Goal: Find specific page/section: Find specific page/section

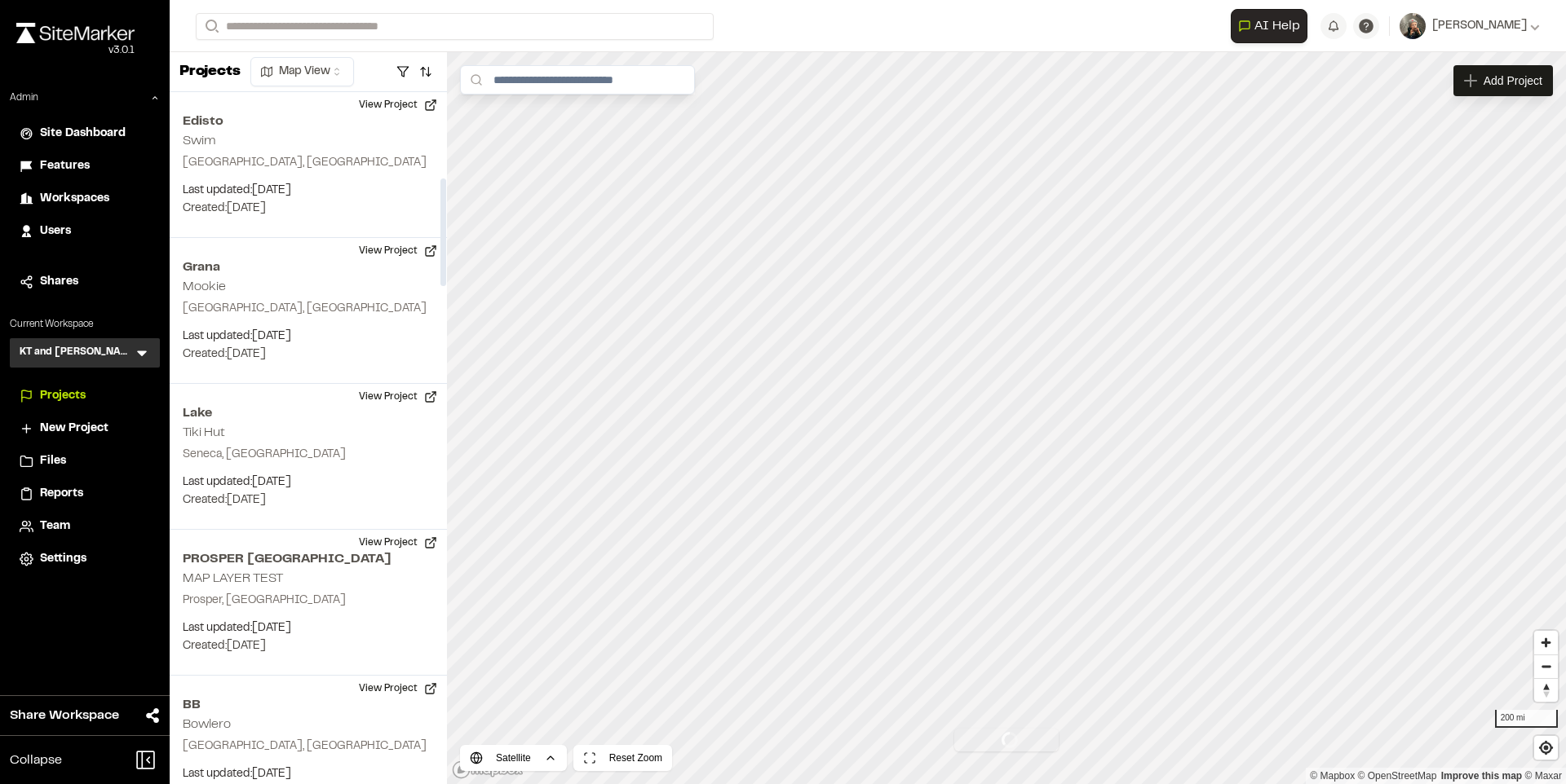
scroll to position [551, 0]
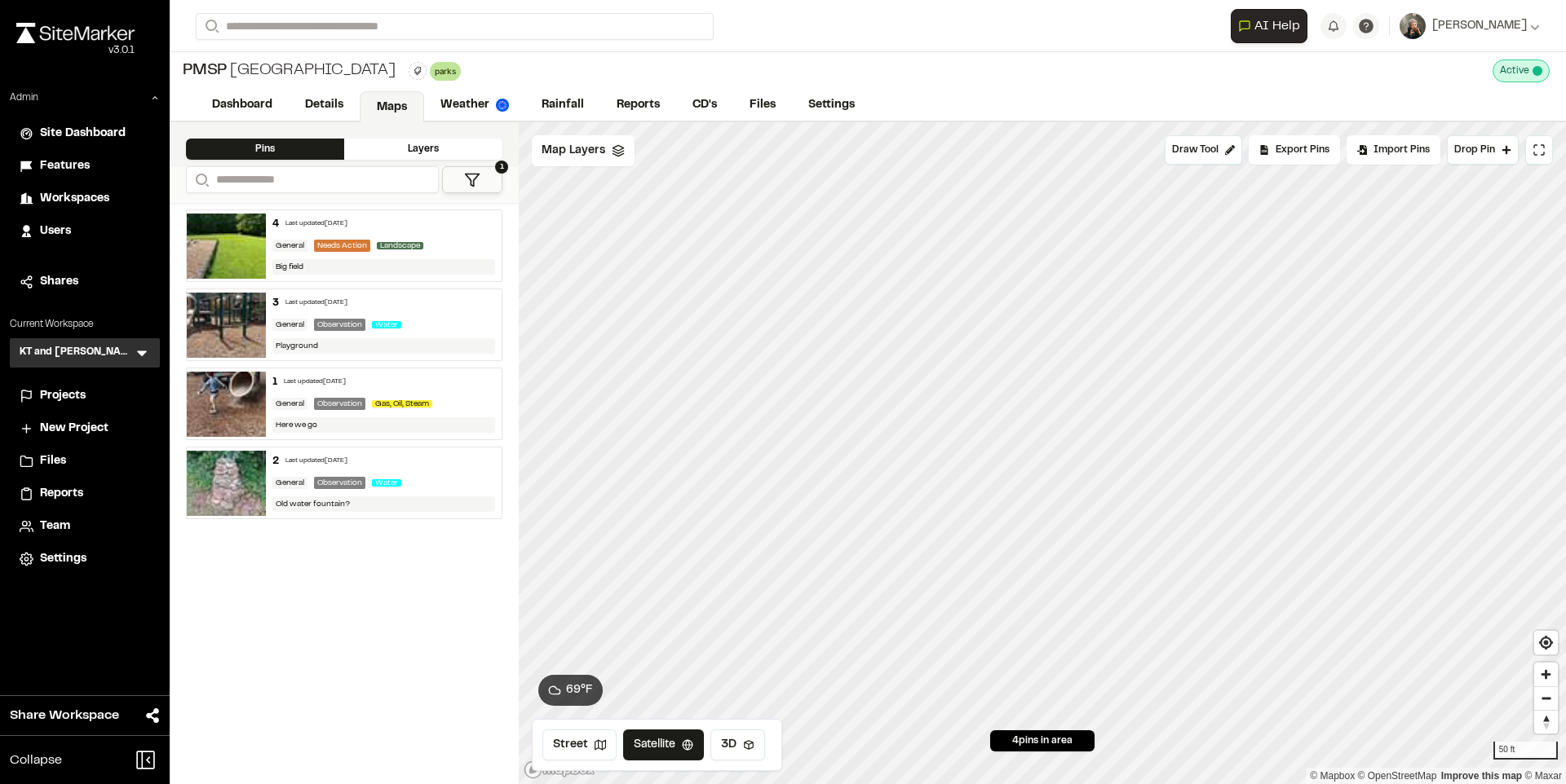
click at [242, 243] on img at bounding box center [225, 246] width 79 height 66
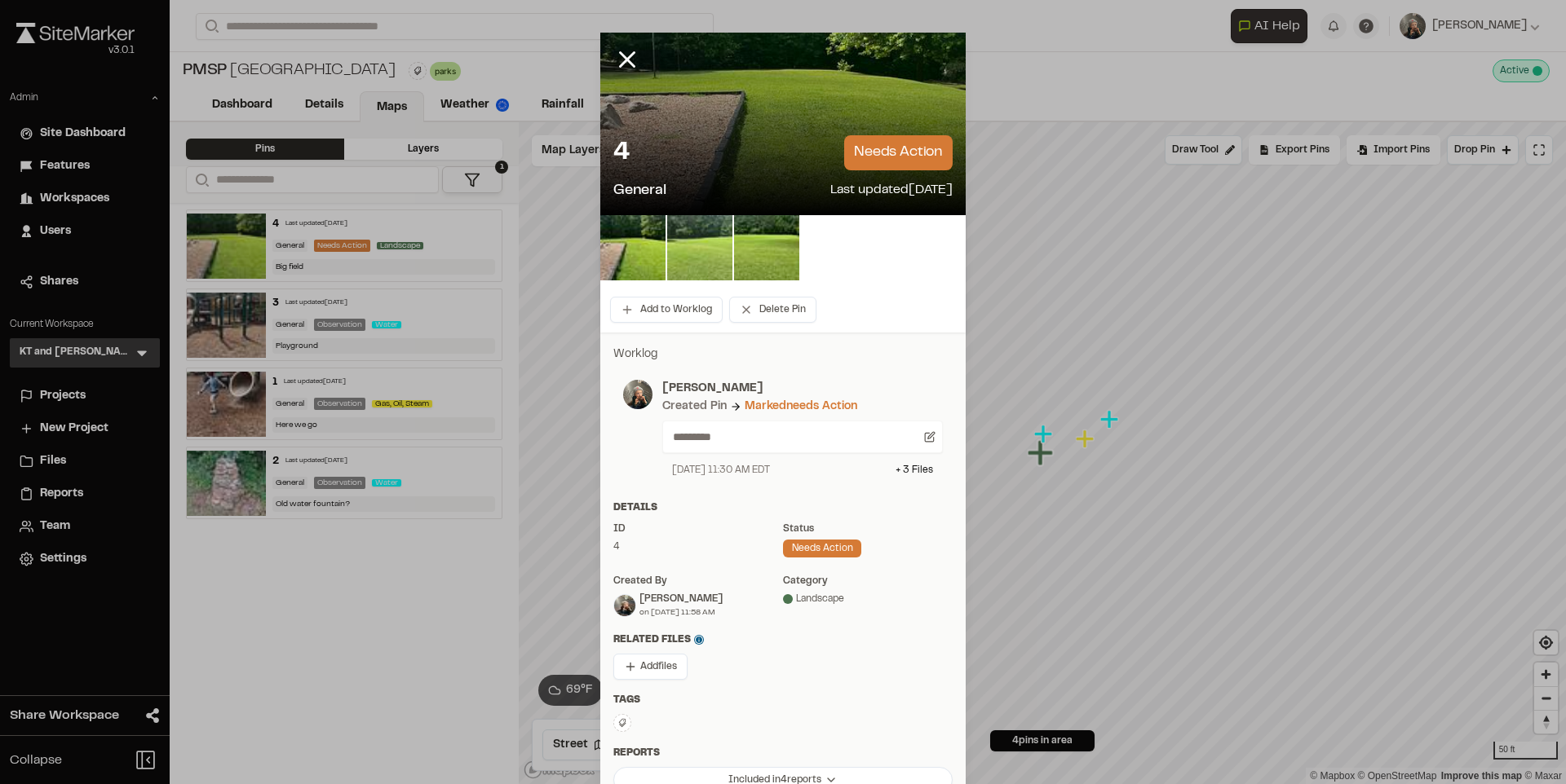
click at [712, 244] on img at bounding box center [700, 247] width 66 height 66
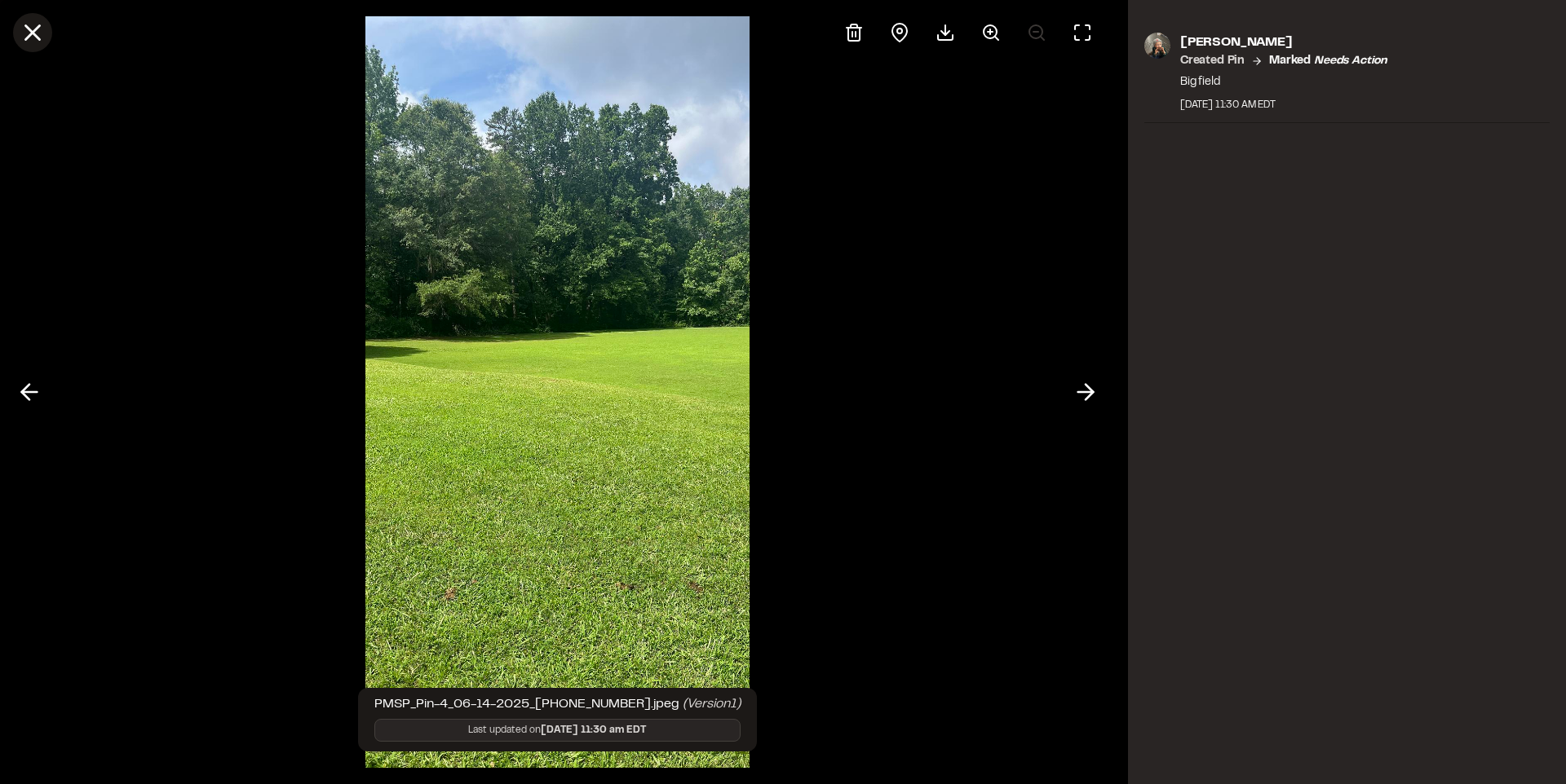
click at [41, 35] on icon at bounding box center [32, 32] width 28 height 28
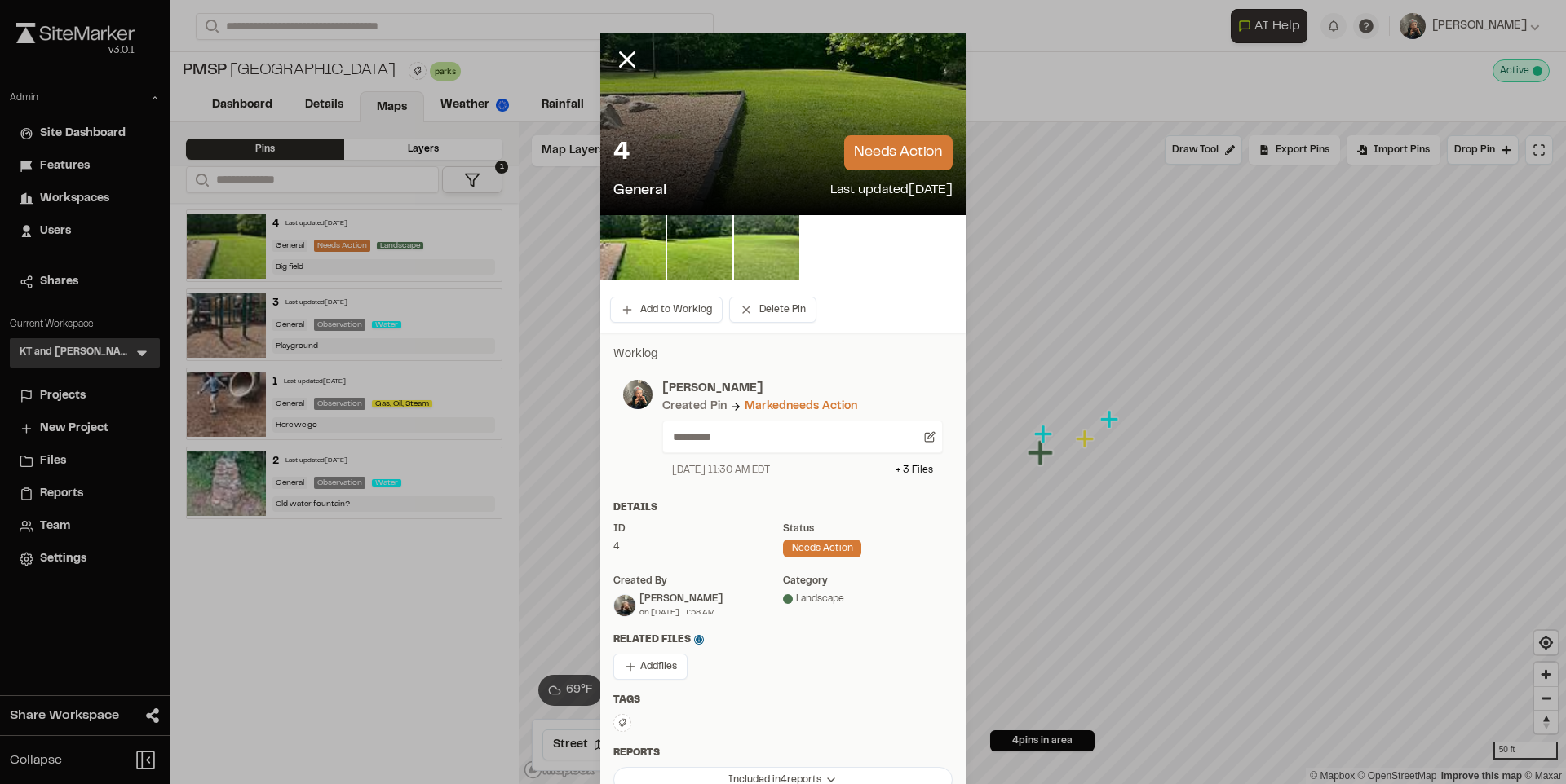
click at [740, 238] on img at bounding box center [766, 247] width 66 height 66
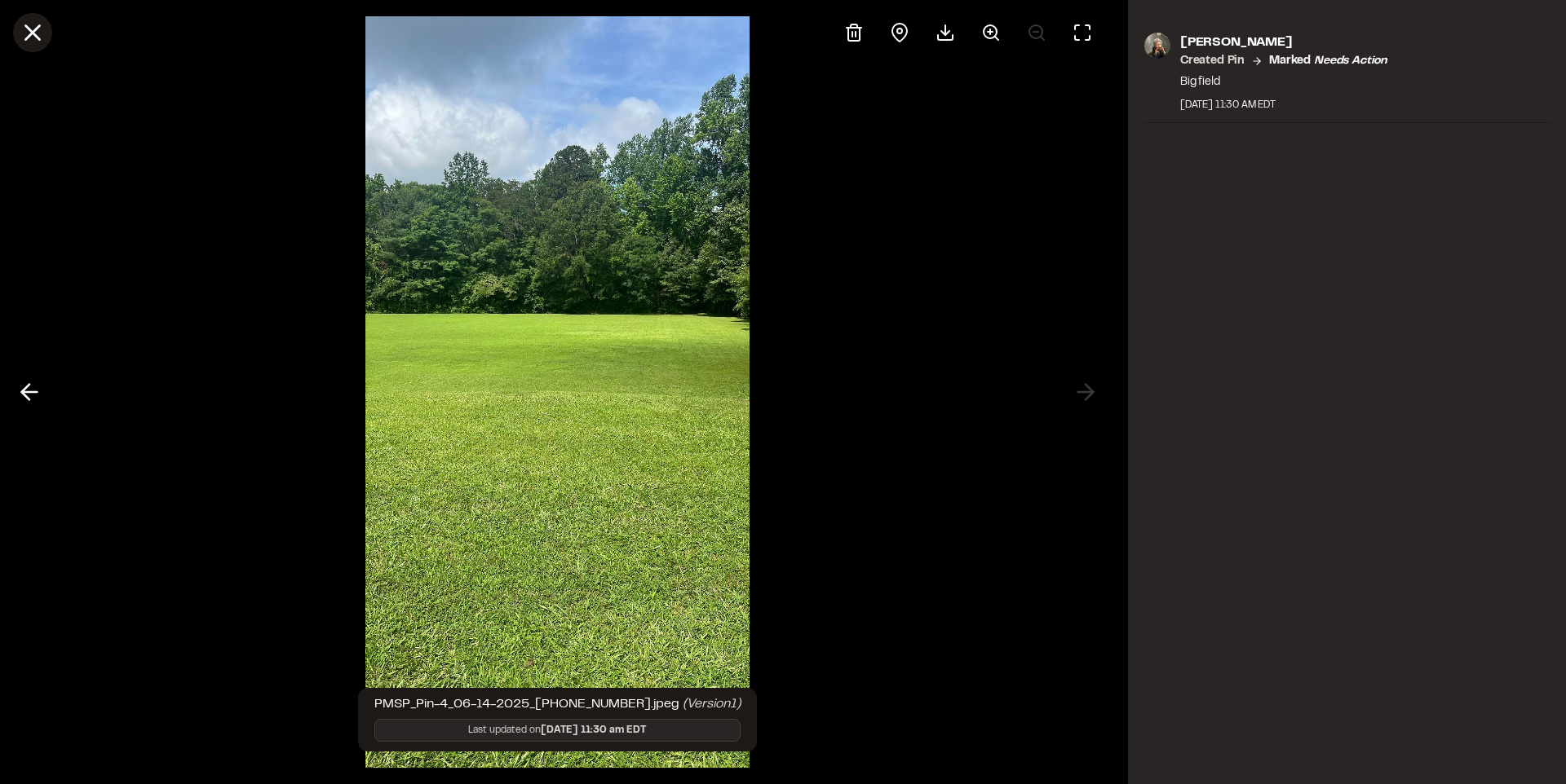
click at [45, 31] on icon at bounding box center [32, 32] width 28 height 28
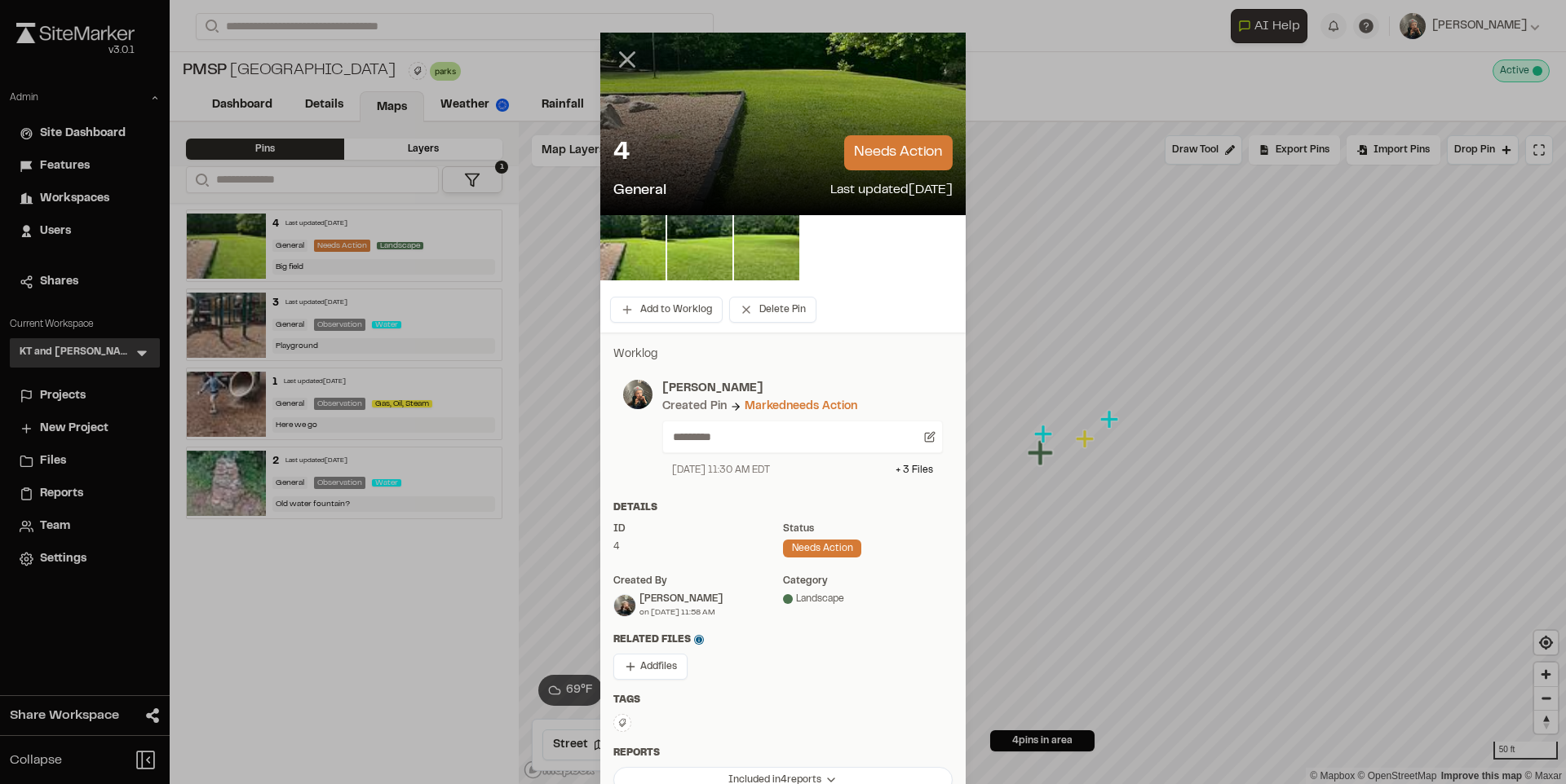
click at [621, 48] on icon at bounding box center [627, 59] width 28 height 28
